Goal: Task Accomplishment & Management: Manage account settings

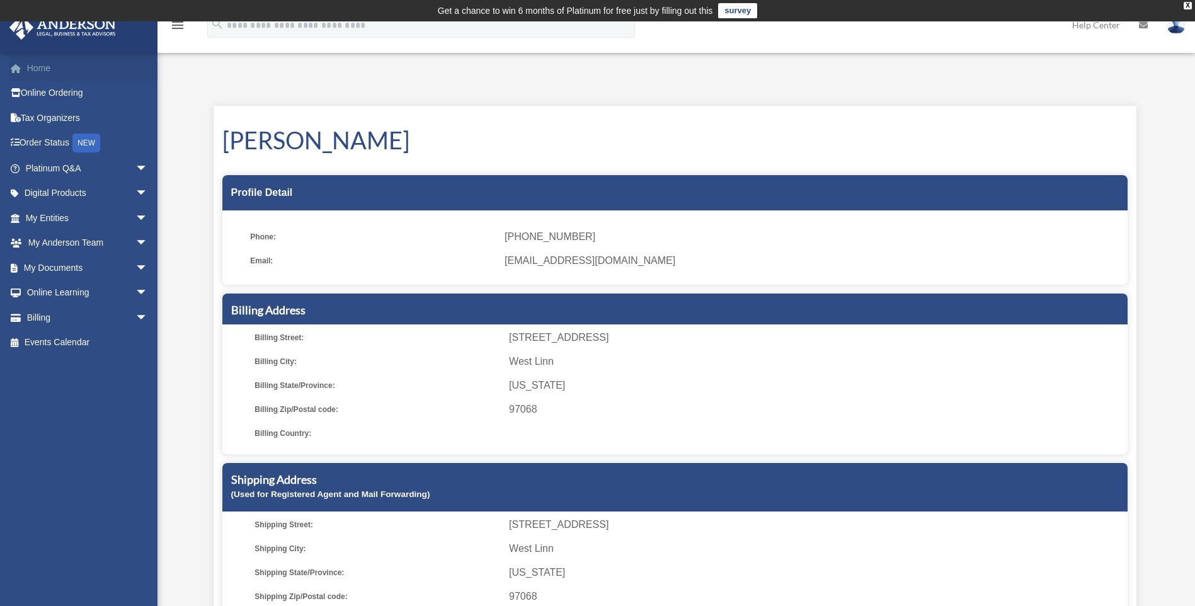
click at [40, 67] on link "Home" at bounding box center [88, 67] width 158 height 25
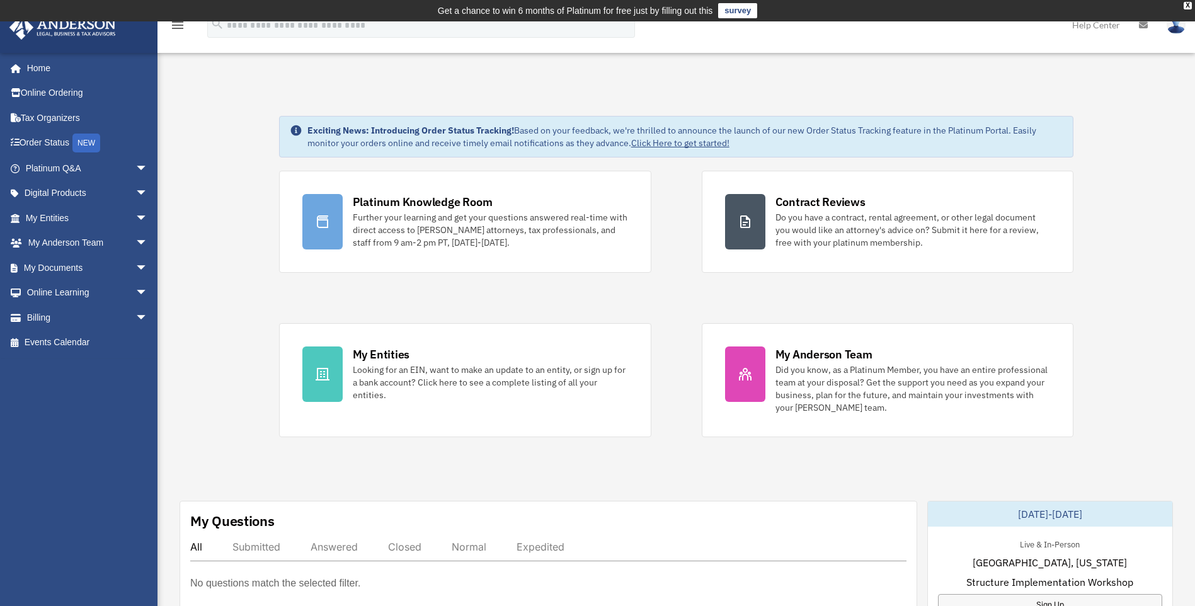
click at [1175, 25] on img at bounding box center [1175, 25] width 19 height 18
click at [993, 81] on link "Reset Password" at bounding box center [987, 84] width 126 height 26
click at [1178, 31] on img at bounding box center [1175, 25] width 19 height 18
click at [967, 109] on link "Logout" at bounding box center [987, 110] width 126 height 26
